Goal: Find specific page/section: Find specific page/section

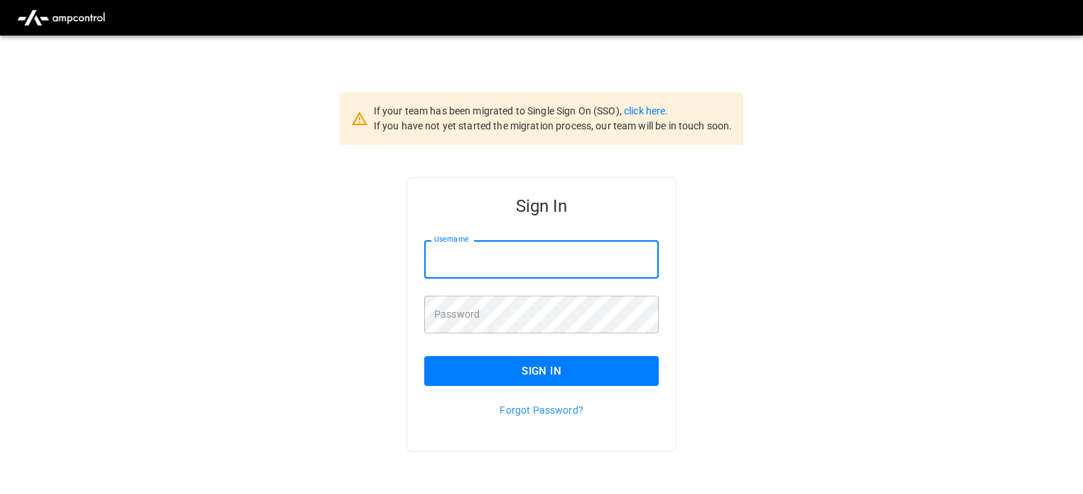
click at [491, 265] on input "Username" at bounding box center [541, 259] width 235 height 38
type input "**********"
click at [577, 374] on button "Sign In" at bounding box center [541, 371] width 235 height 30
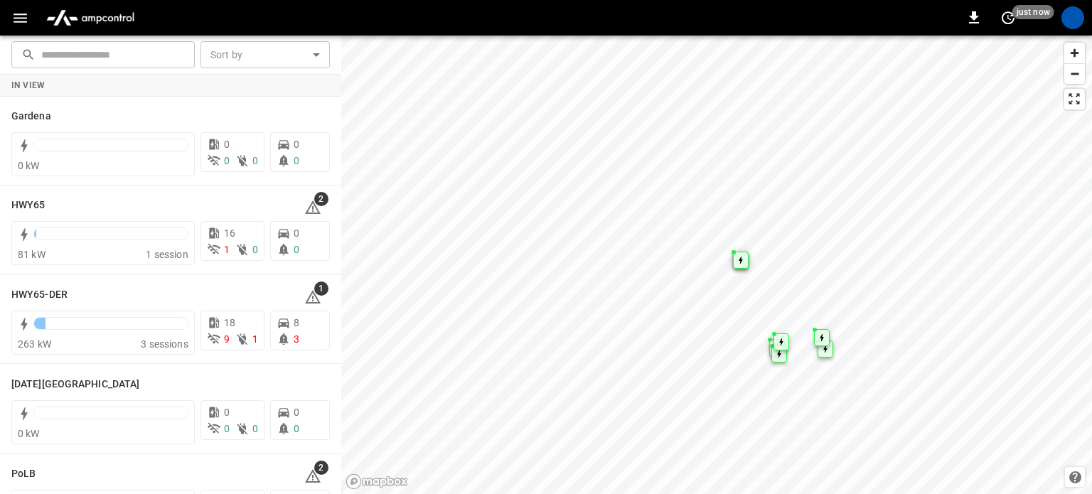
click at [12, 20] on icon "button" at bounding box center [20, 18] width 18 height 18
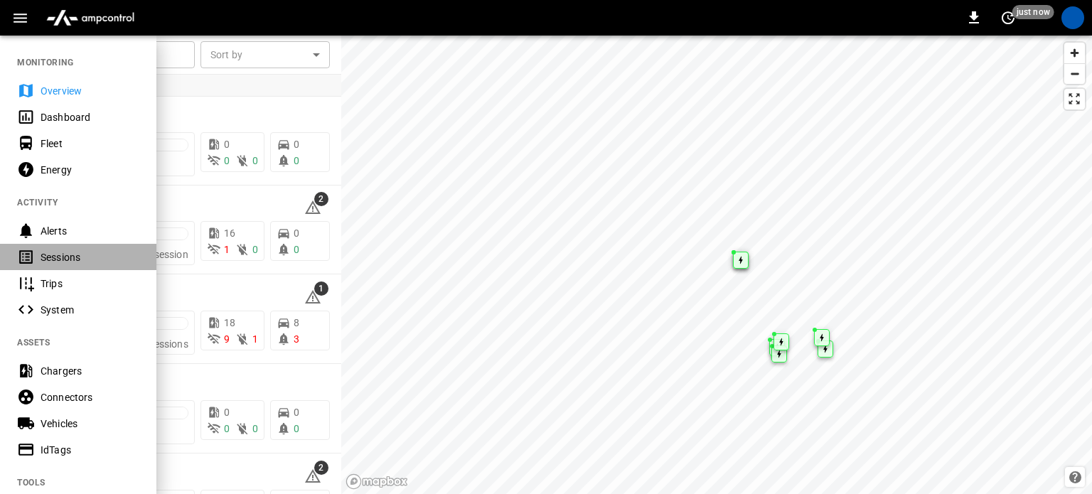
click at [77, 255] on div "Sessions" at bounding box center [90, 257] width 99 height 14
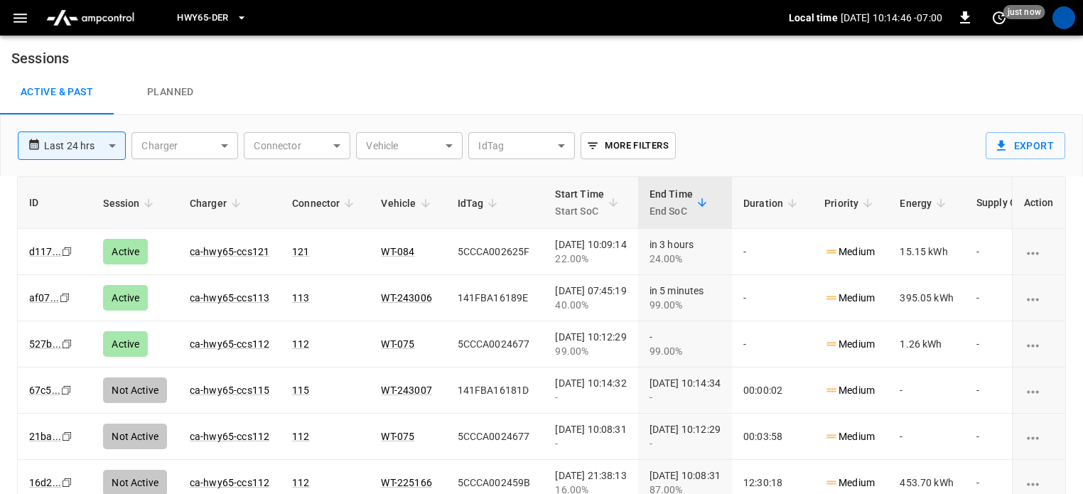
click at [239, 22] on icon "button" at bounding box center [242, 18] width 14 height 14
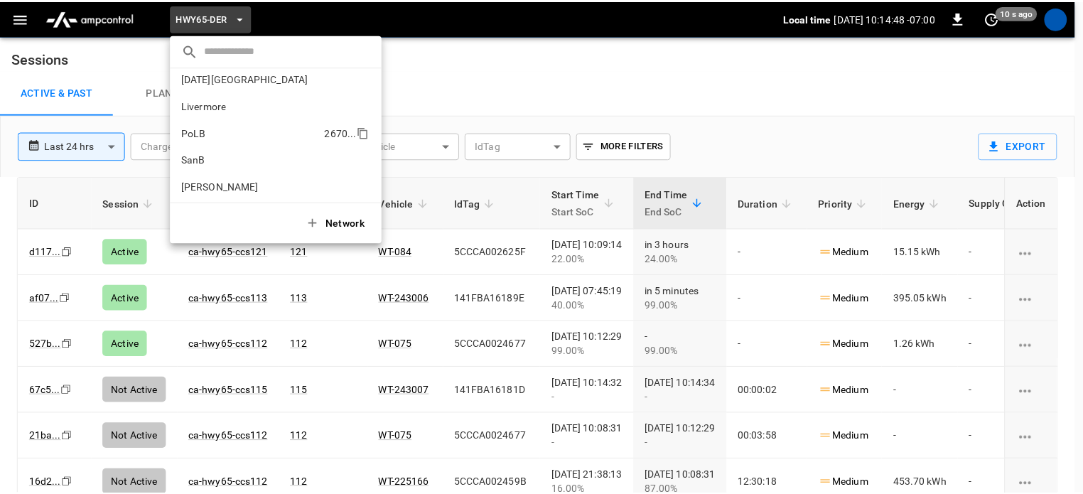
scroll to position [119, 0]
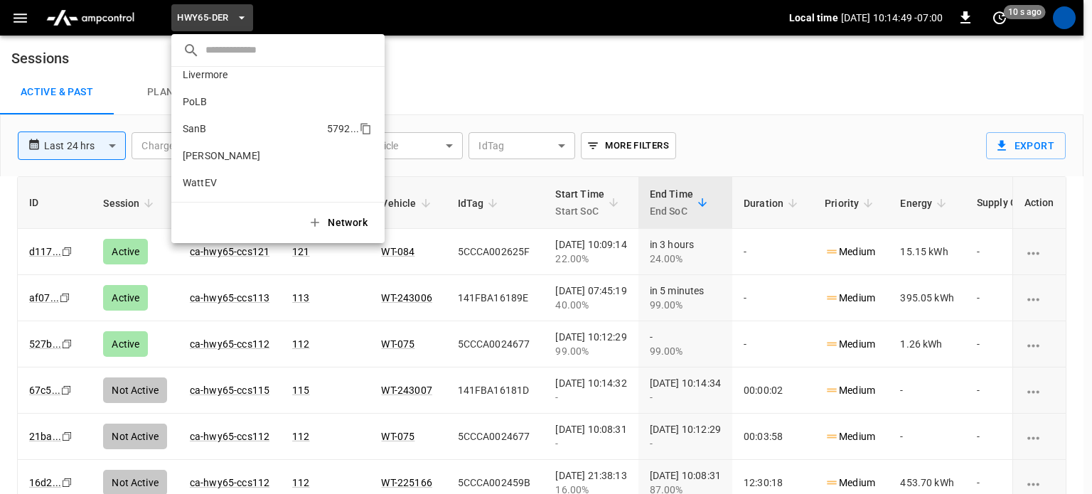
click at [222, 134] on li "SanB 5792 ..." at bounding box center [277, 128] width 213 height 27
